Goal: Task Accomplishment & Management: Manage account settings

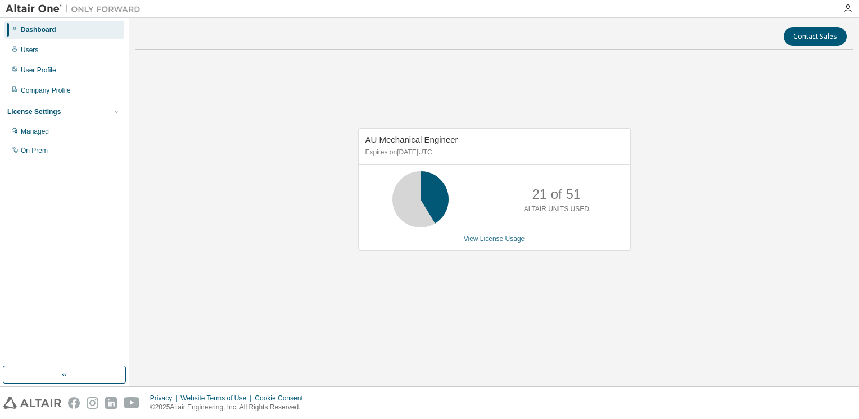
click at [480, 238] on link "View License Usage" at bounding box center [494, 239] width 61 height 8
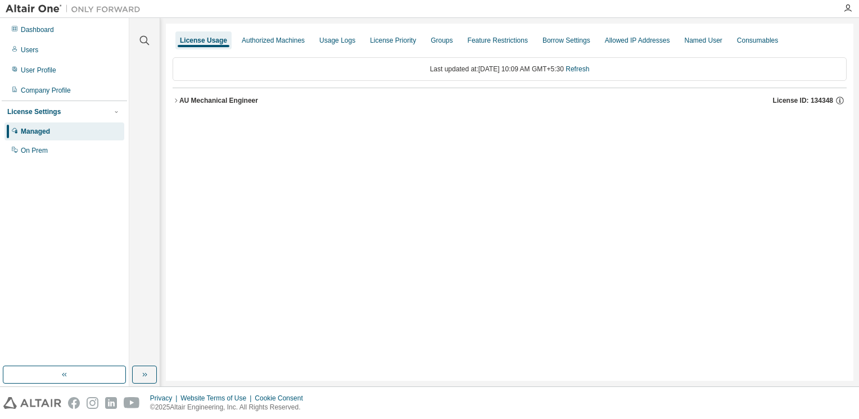
click at [795, 102] on span "License ID: 134348" at bounding box center [803, 100] width 60 height 9
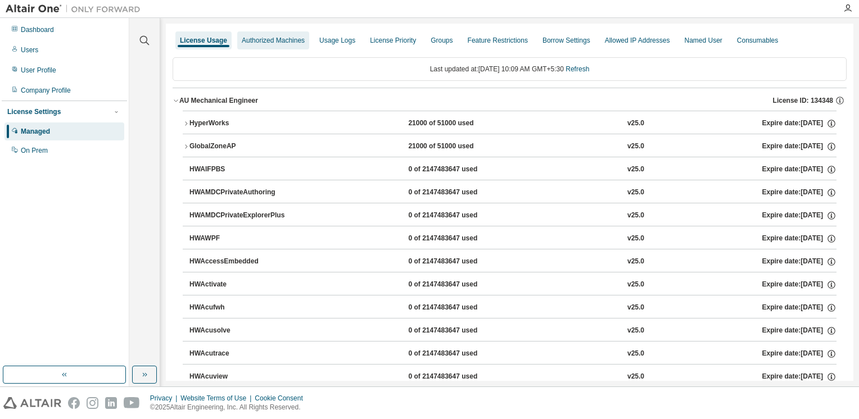
click at [281, 44] on div "Authorized Machines" at bounding box center [273, 40] width 63 height 9
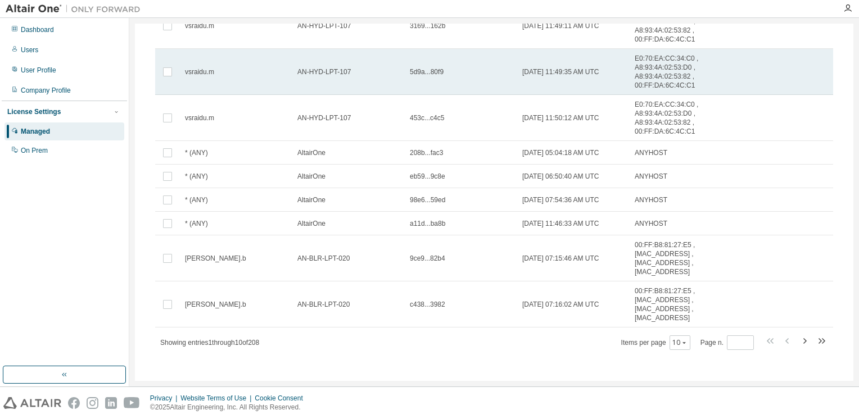
scroll to position [171, 0]
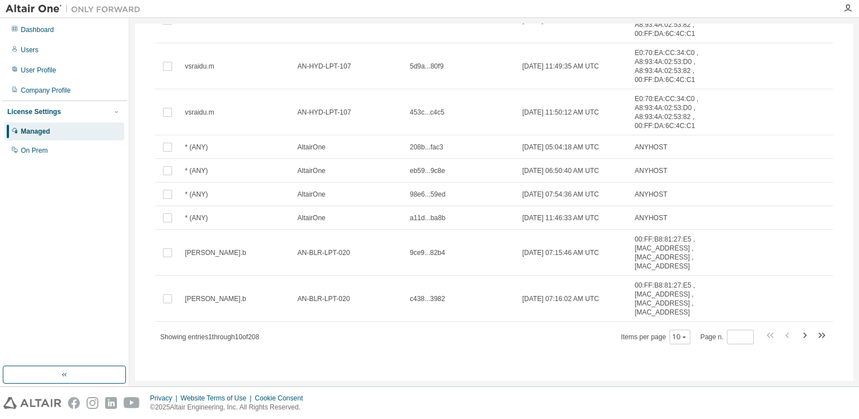
click at [816, 338] on icon "button" at bounding box center [821, 335] width 13 height 13
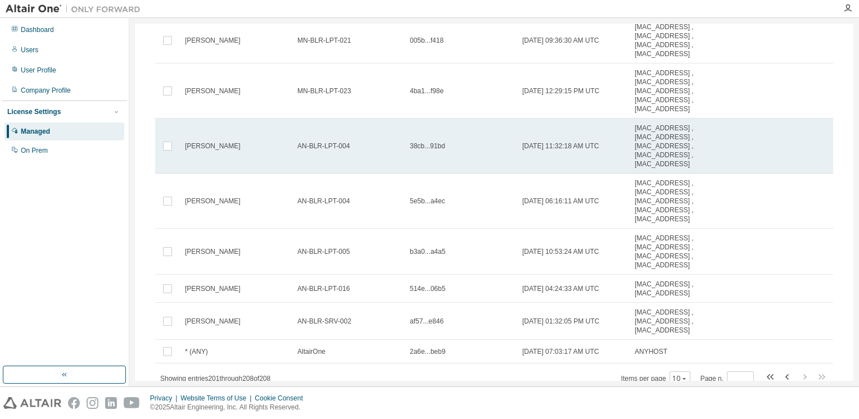
scroll to position [147, 0]
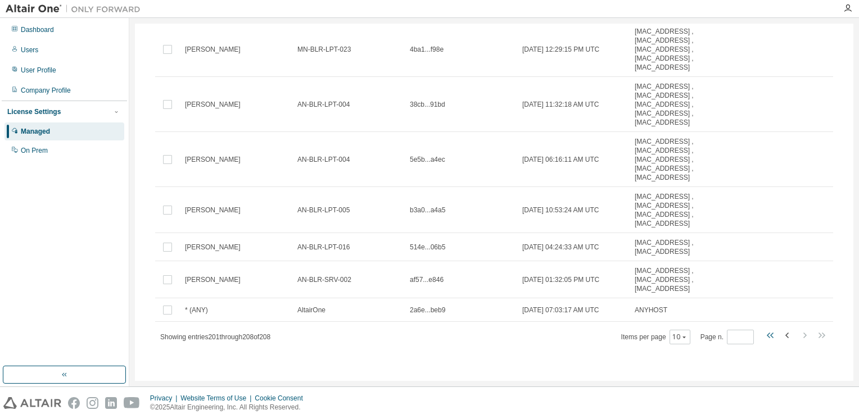
click at [767, 336] on icon "button" at bounding box center [768, 336] width 3 height 6
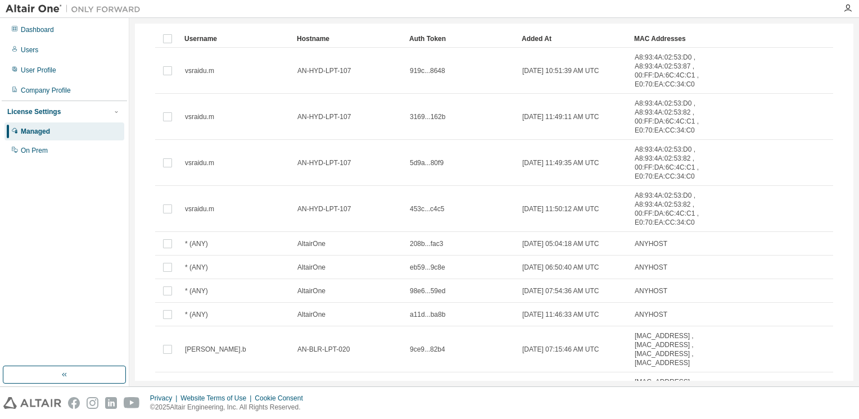
scroll to position [171, 0]
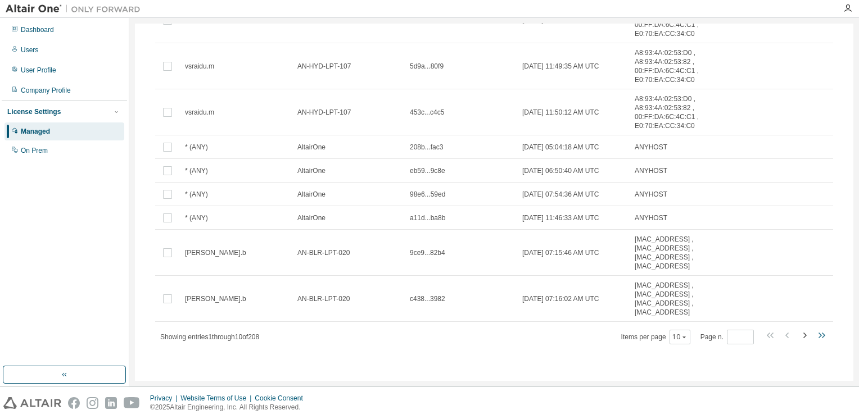
click at [818, 336] on icon "button" at bounding box center [819, 336] width 3 height 6
type input "**"
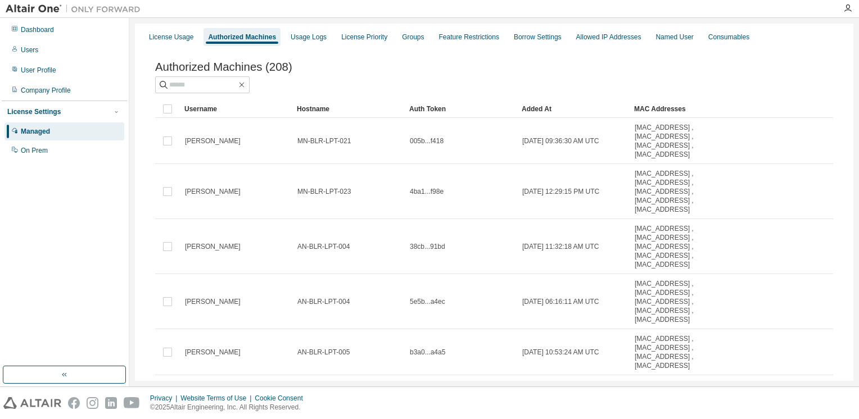
scroll to position [0, 0]
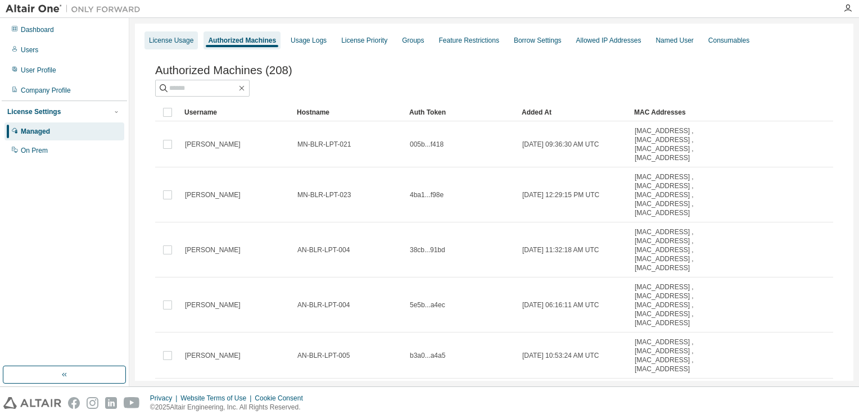
click at [164, 42] on div "License Usage" at bounding box center [171, 40] width 44 height 9
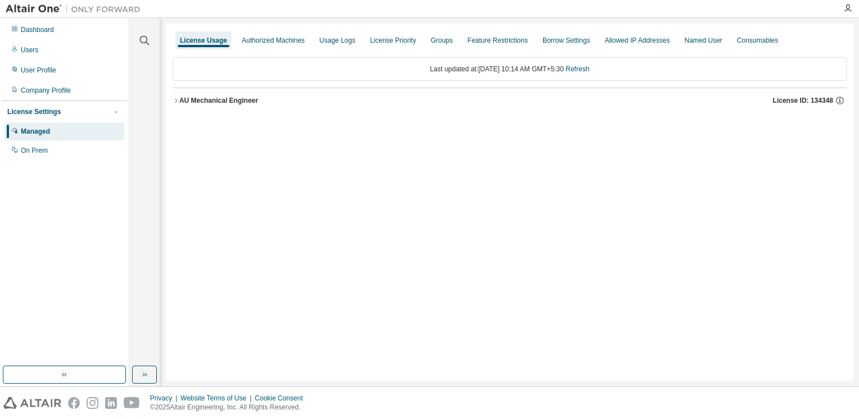
click at [192, 97] on div "AU Mechanical Engineer" at bounding box center [218, 100] width 79 height 9
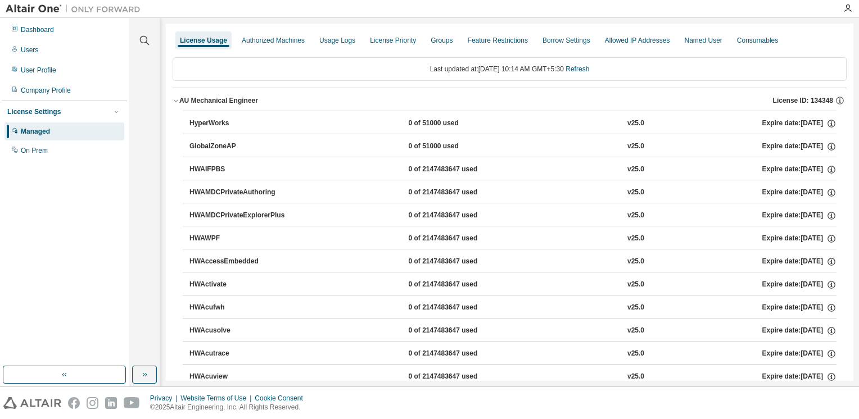
drag, startPoint x: 474, startPoint y: 153, endPoint x: 444, endPoint y: 132, distance: 37.9
click at [426, 123] on div "0 of 51000 used" at bounding box center [458, 124] width 101 height 10
click at [196, 123] on div "HyperWorks" at bounding box center [239, 124] width 101 height 10
click at [199, 123] on div "HyperWorks" at bounding box center [239, 124] width 101 height 10
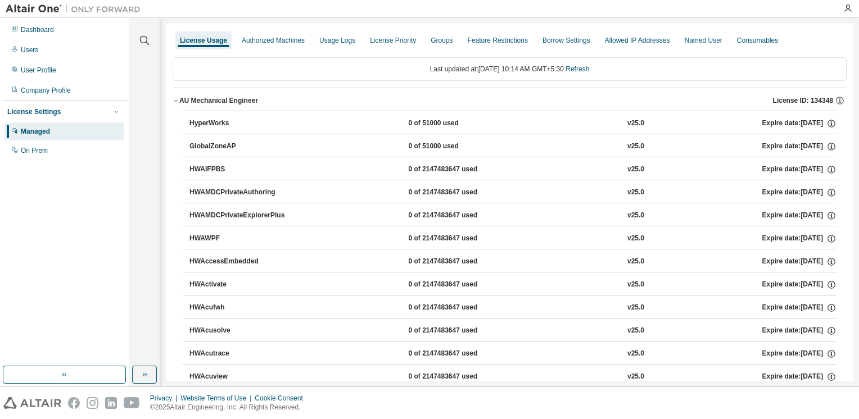
click at [199, 123] on div "HyperWorks" at bounding box center [239, 124] width 101 height 10
click at [421, 120] on div "0 of 51000 used" at bounding box center [458, 124] width 101 height 10
click at [420, 121] on div "0 of 51000 used" at bounding box center [458, 124] width 101 height 10
click at [420, 122] on div "0 of 51000 used" at bounding box center [458, 124] width 101 height 10
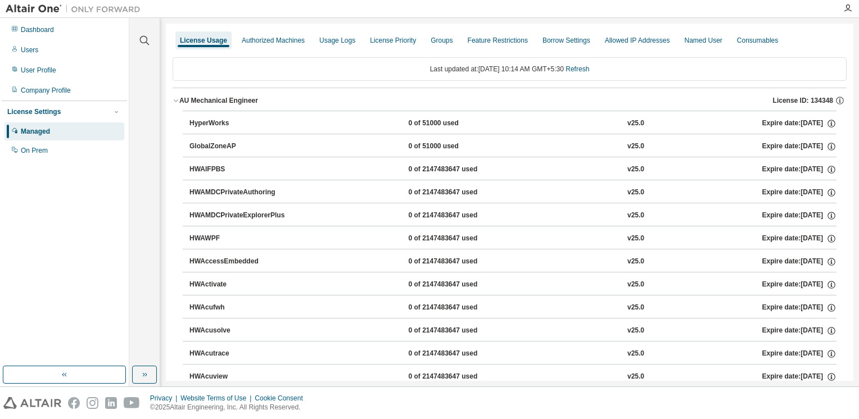
click at [420, 123] on div "0 of 51000 used" at bounding box center [458, 124] width 101 height 10
click at [627, 119] on div "v25.0" at bounding box center [635, 124] width 17 height 10
click at [762, 128] on div "Expire date: [DATE]" at bounding box center [799, 124] width 74 height 10
click at [438, 170] on div "0 of 2147483647 used" at bounding box center [458, 170] width 101 height 10
click at [436, 196] on div "0 of 2147483647 used" at bounding box center [458, 193] width 101 height 10
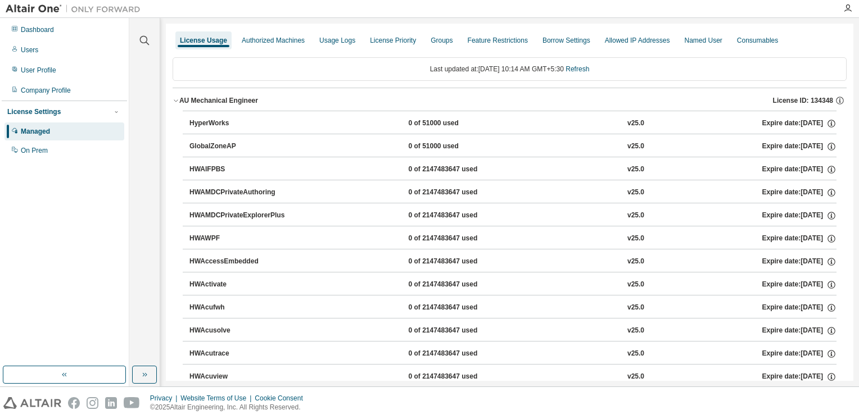
click at [428, 209] on button "HWAMDCPrivateExplorerPlus 0 of 2147483647 used v25.0 Expire date: [DATE]" at bounding box center [512, 215] width 647 height 25
click at [428, 225] on button "HWAMDCPrivateExplorerPlus 0 of 2147483647 used v25.0 Expire date: [DATE]" at bounding box center [512, 215] width 647 height 25
drag, startPoint x: 426, startPoint y: 242, endPoint x: 427, endPoint y: 258, distance: 15.7
click at [426, 244] on button "HWAWPF 0 of 2147483647 used v25.0 Expire date: [DATE]" at bounding box center [512, 239] width 647 height 25
drag, startPoint x: 427, startPoint y: 260, endPoint x: 436, endPoint y: 305, distance: 46.0
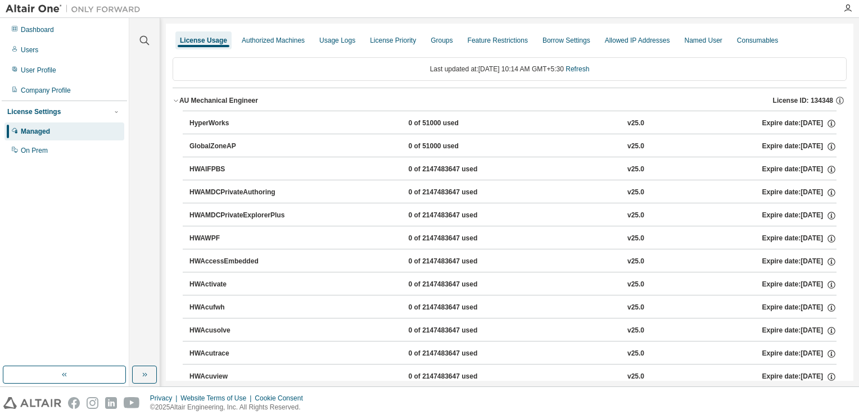
click at [427, 263] on div "0 of 2147483647 used" at bounding box center [458, 262] width 101 height 10
drag, startPoint x: 438, startPoint y: 307, endPoint x: 446, endPoint y: 335, distance: 28.5
click at [440, 311] on div "0 of 2147483647 used" at bounding box center [458, 308] width 101 height 10
drag, startPoint x: 447, startPoint y: 336, endPoint x: 447, endPoint y: 370, distance: 33.7
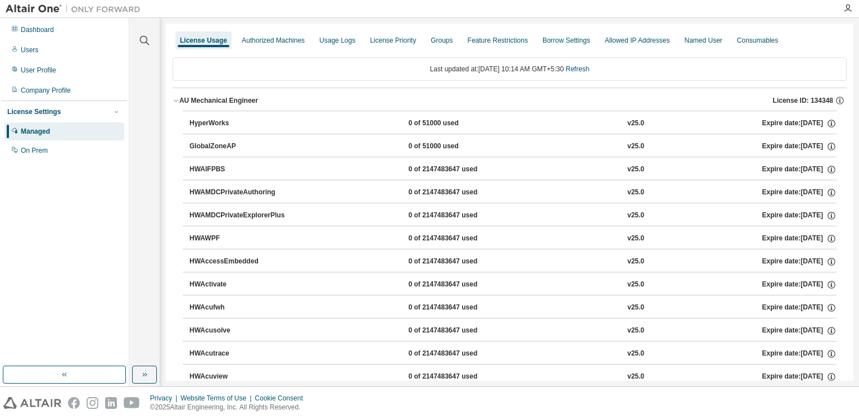
click at [447, 379] on div "0 of 2147483647 used" at bounding box center [458, 377] width 101 height 10
click at [447, 123] on div "0 of 51000 used" at bounding box center [458, 124] width 101 height 10
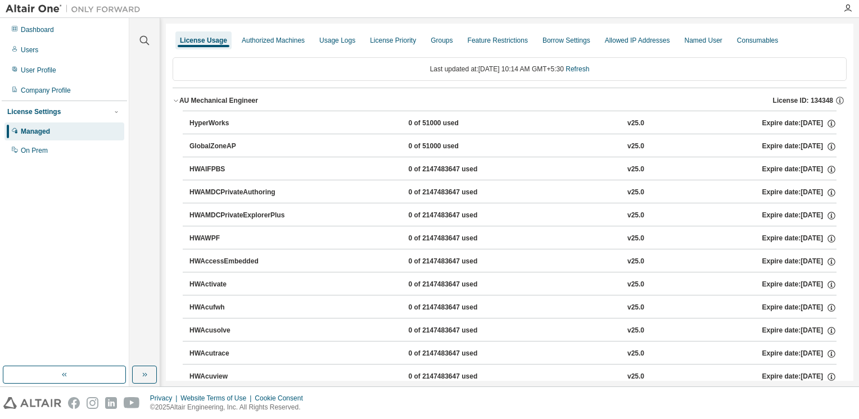
click at [447, 123] on div "0 of 51000 used" at bounding box center [458, 124] width 101 height 10
click at [191, 125] on div "HyperWorks" at bounding box center [239, 124] width 101 height 10
click at [571, 354] on div "HWAcutrace 0 of 2147483647 used v25.0 Expire date: [DATE]" at bounding box center [512, 354] width 647 height 10
click at [457, 404] on div "Privacy Website Terms of Use Cookie Consent © 2025 Altair Engineering, Inc. All…" at bounding box center [429, 403] width 859 height 32
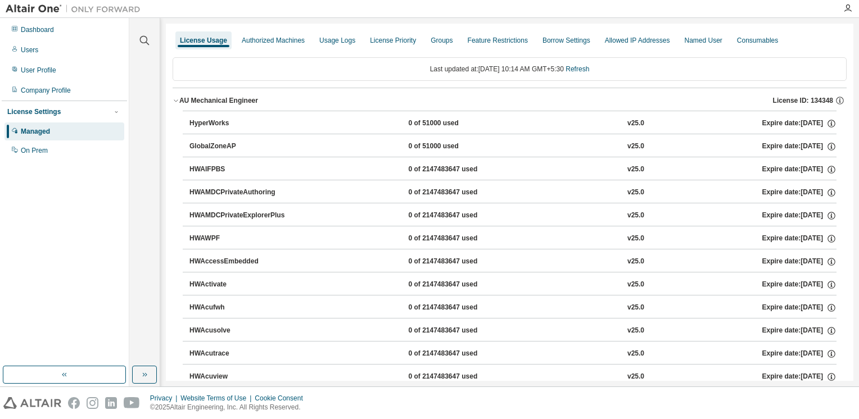
click at [548, 402] on div "Privacy Website Terms of Use Cookie Consent © 2025 Altair Engineering, Inc. All…" at bounding box center [429, 403] width 859 height 32
click at [430, 125] on div "0 of 51000 used" at bounding box center [458, 124] width 101 height 10
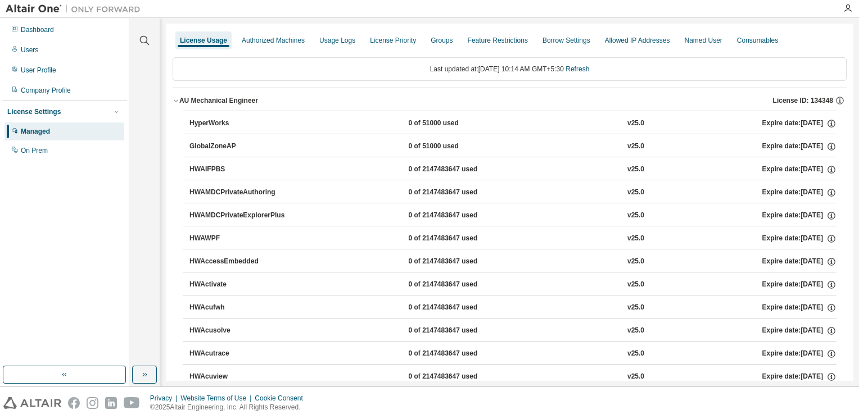
click at [430, 125] on div "0 of 51000 used" at bounding box center [458, 124] width 101 height 10
click at [550, 252] on button "HWAccessEmbedded 0 of 2147483647 used v25.0 Expire date: [DATE]" at bounding box center [512, 262] width 647 height 25
